Goal: Task Accomplishment & Management: Manage account settings

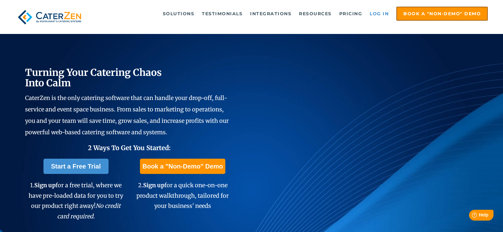
click at [384, 15] on link "Log in" at bounding box center [379, 13] width 25 height 13
click at [375, 14] on link "Log in" at bounding box center [379, 13] width 25 height 13
click at [378, 12] on link "Log in" at bounding box center [379, 13] width 25 height 13
